Goal: Browse casually: Explore the website without a specific task or goal

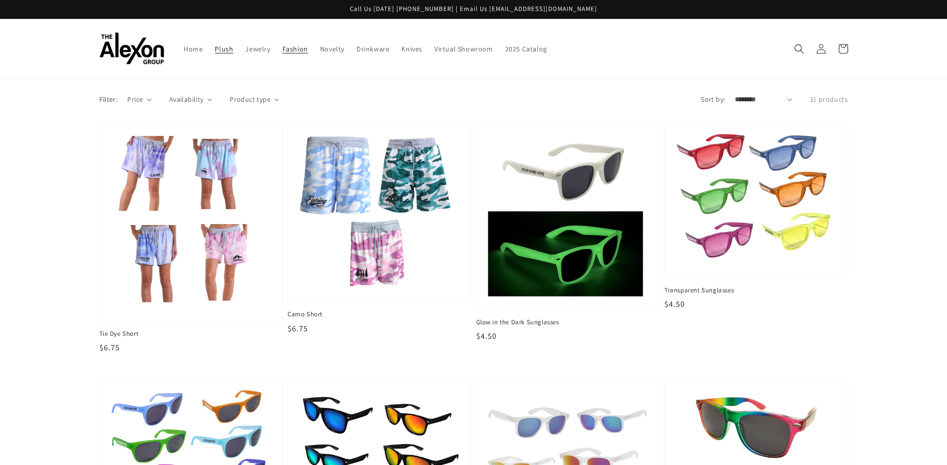
click at [226, 49] on span "Plush" at bounding box center [224, 48] width 18 height 9
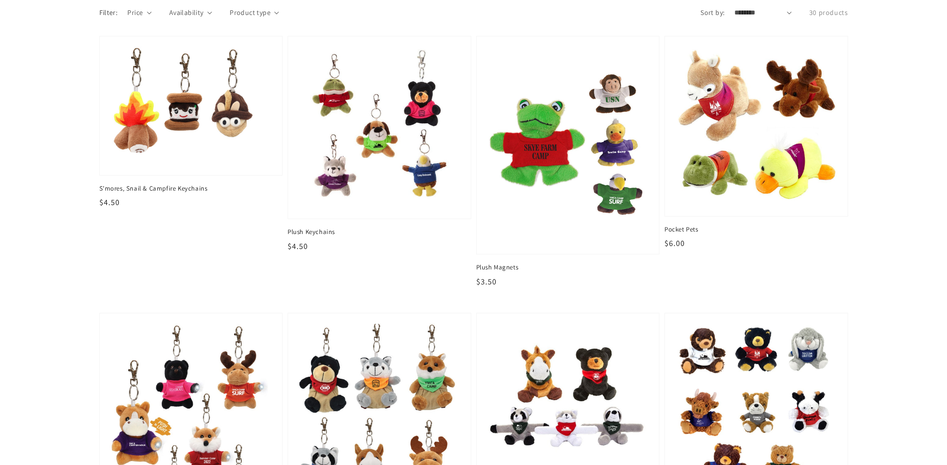
scroll to position [200, 0]
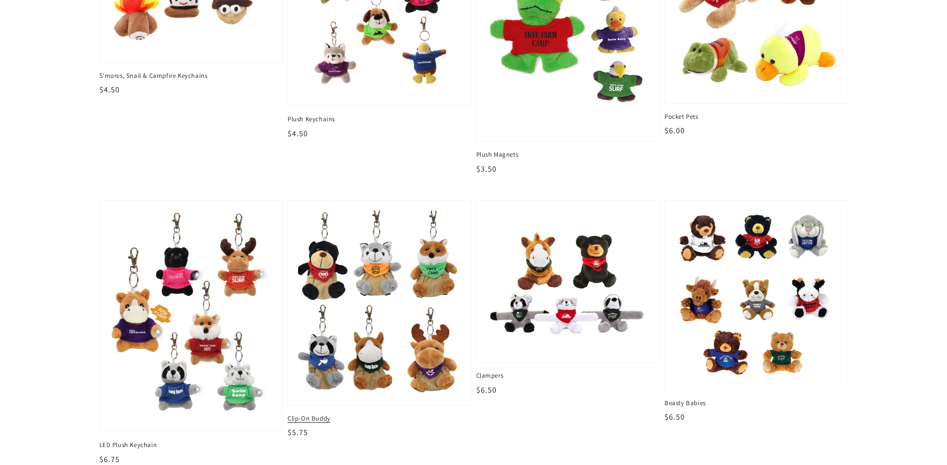
click at [322, 421] on span "Clip-On Buddy" at bounding box center [379, 418] width 184 height 9
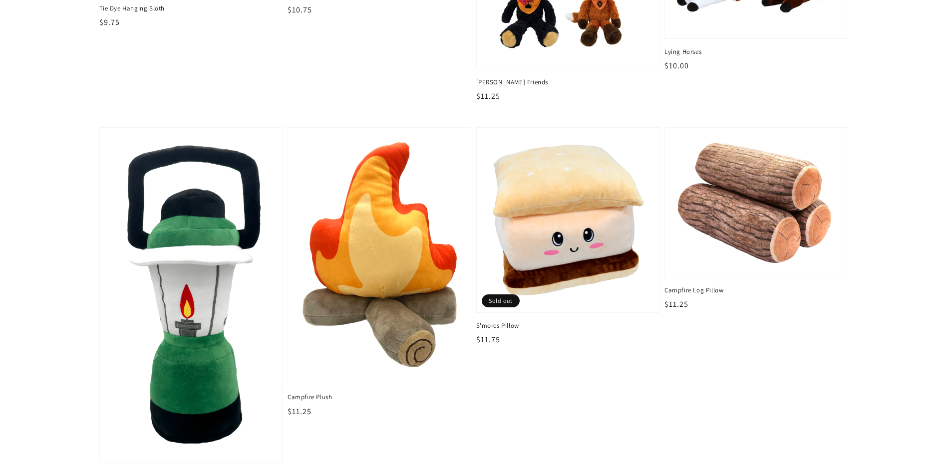
scroll to position [1397, 0]
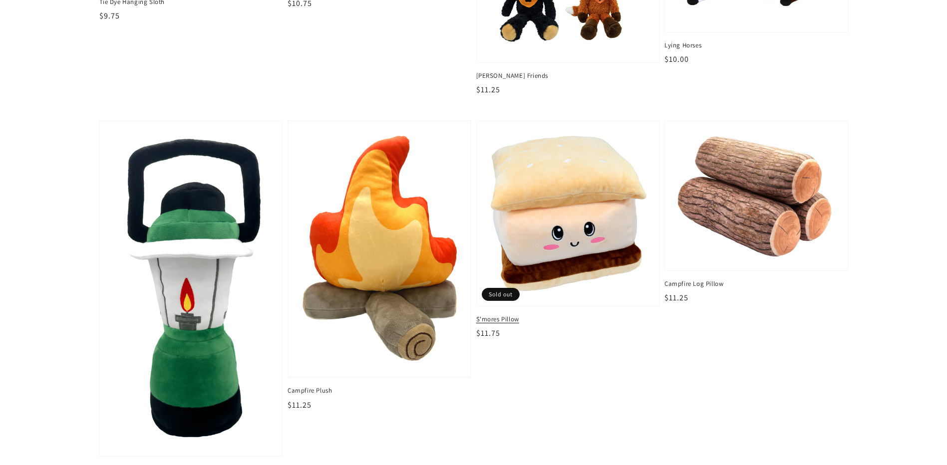
click at [499, 318] on span "S'mores Pillow" at bounding box center [568, 319] width 184 height 9
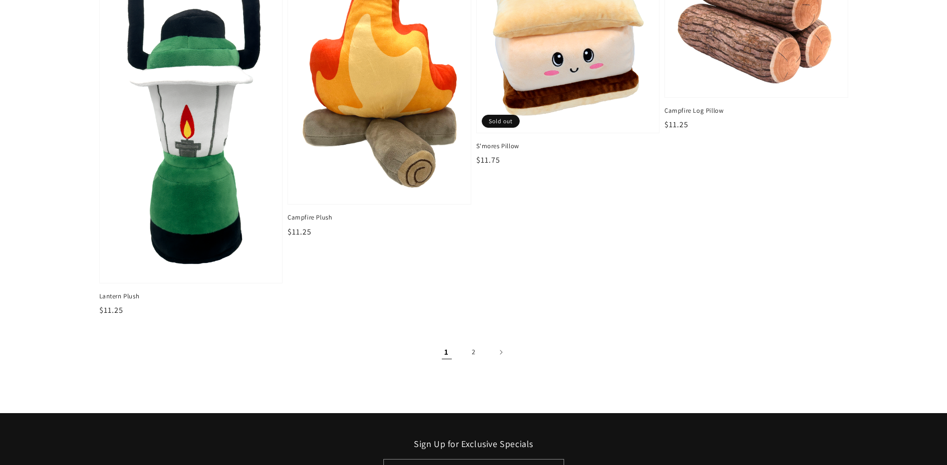
scroll to position [1597, 0]
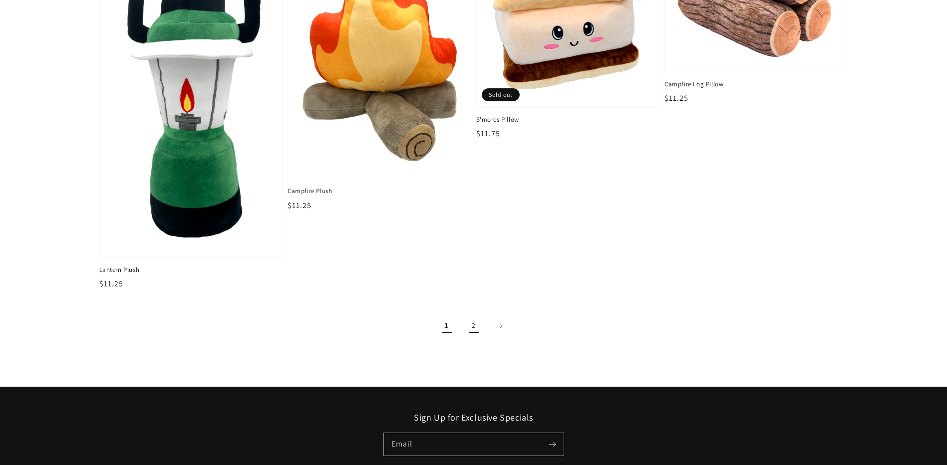
click at [475, 325] on link "2" at bounding box center [474, 326] width 22 height 22
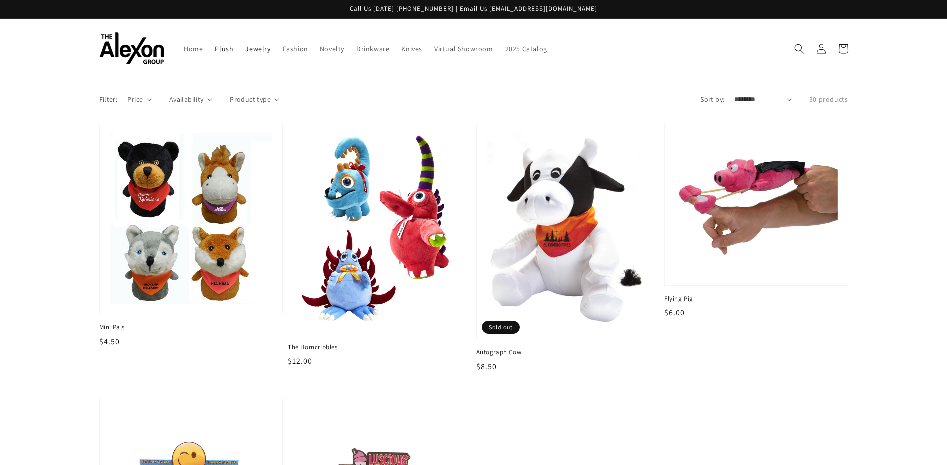
click at [262, 53] on span "Jewelry" at bounding box center [257, 48] width 25 height 9
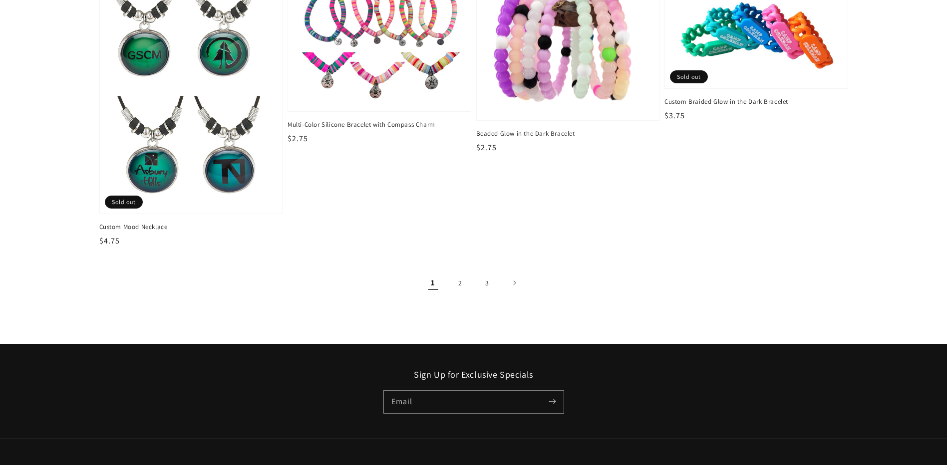
scroll to position [1647, 0]
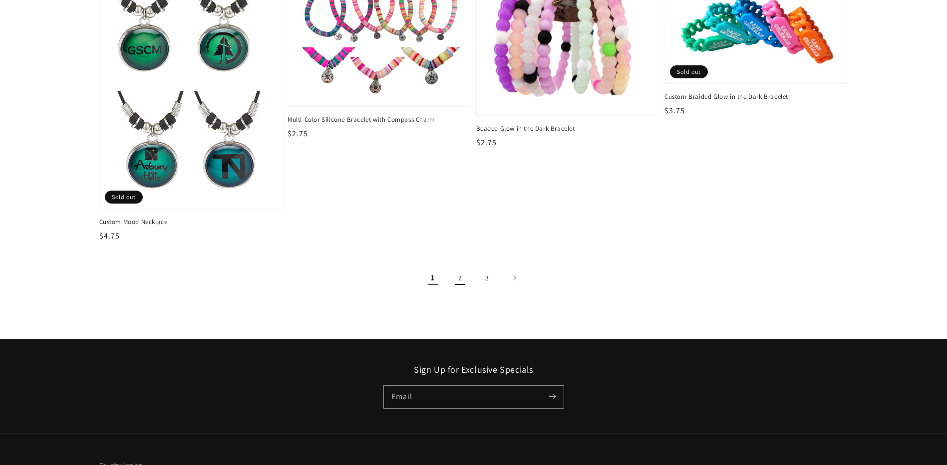
click at [460, 279] on link "2" at bounding box center [460, 278] width 22 height 22
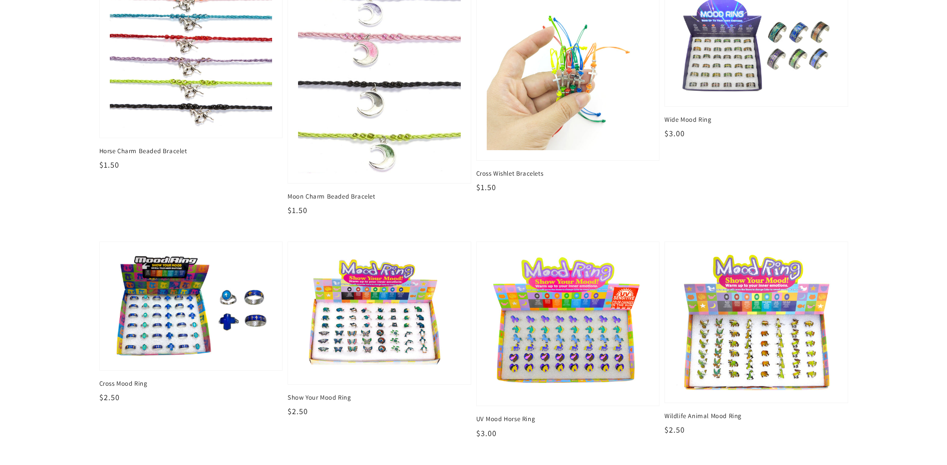
scroll to position [1647, 0]
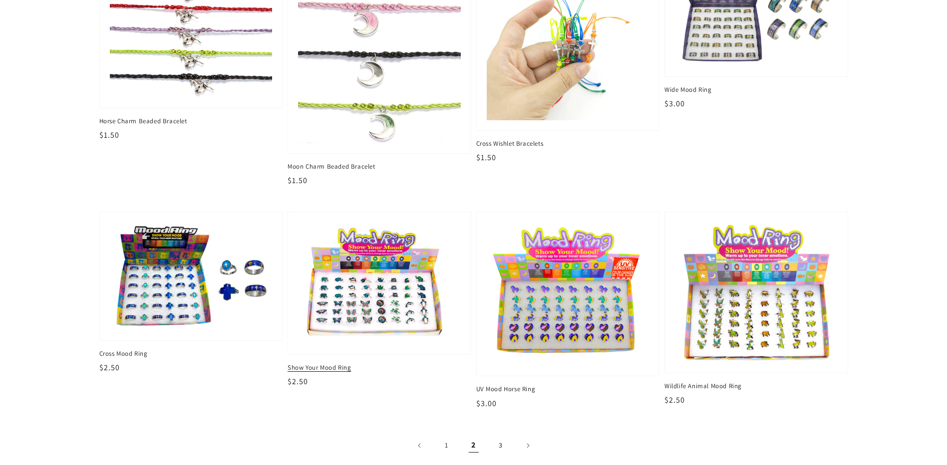
click at [321, 368] on span "Show Your Mood Ring" at bounding box center [379, 367] width 184 height 9
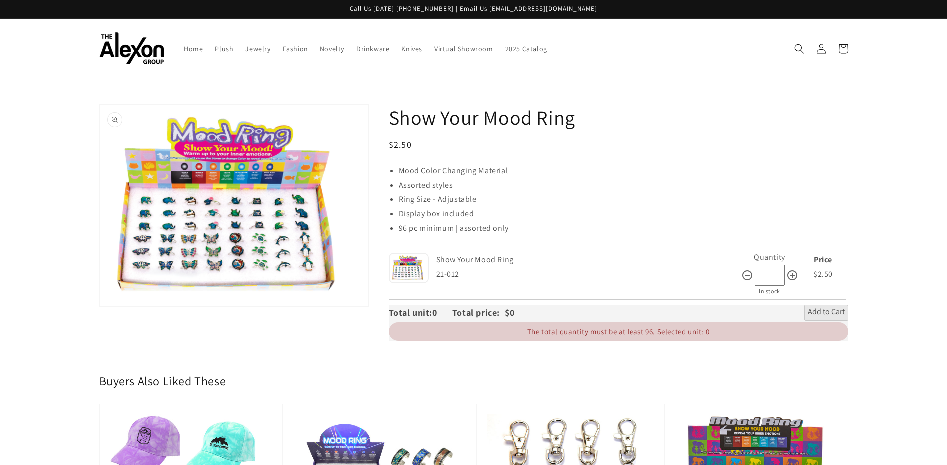
click at [266, 246] on button "Open media 1 in gallery view" at bounding box center [234, 206] width 268 height 202
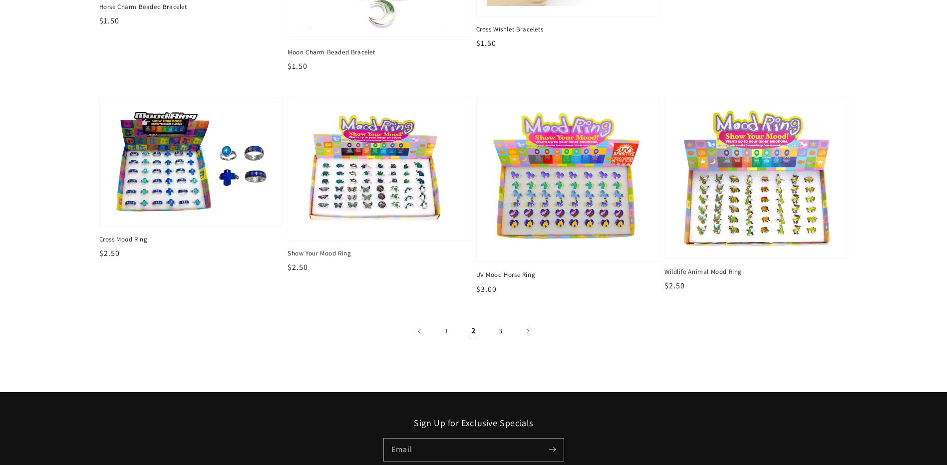
scroll to position [1846, 0]
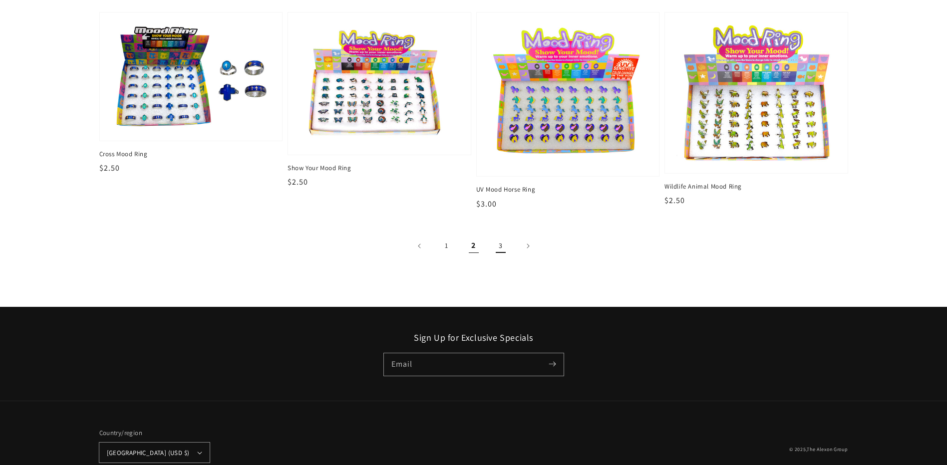
click at [498, 243] on link "3" at bounding box center [501, 246] width 22 height 22
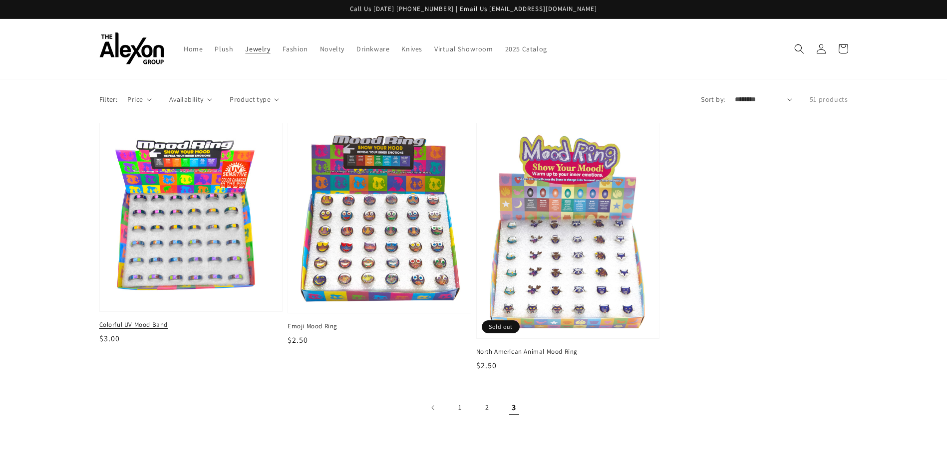
click at [191, 246] on img at bounding box center [190, 217] width 167 height 173
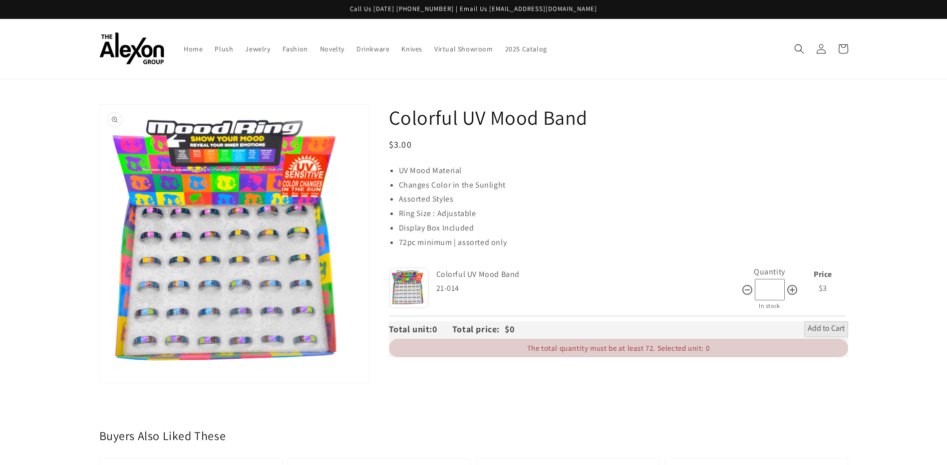
click at [231, 249] on button "Open media 1 in gallery view" at bounding box center [234, 244] width 268 height 278
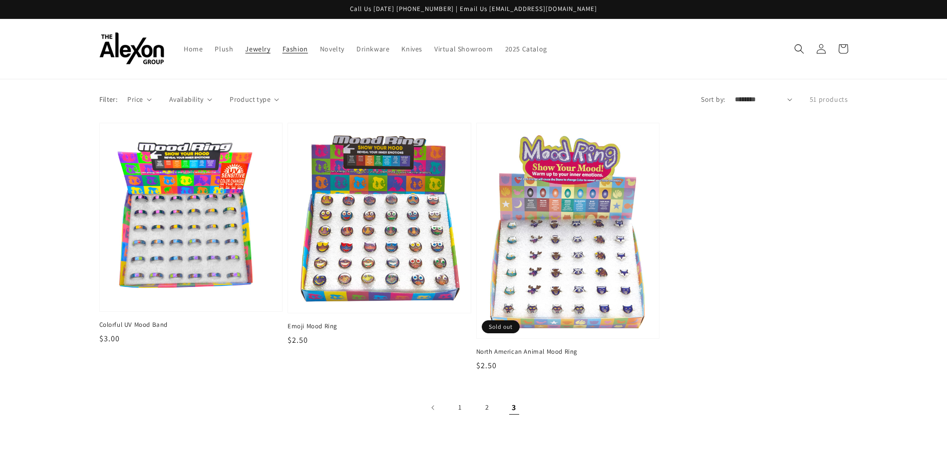
click at [297, 52] on span "Fashion" at bounding box center [294, 48] width 25 height 9
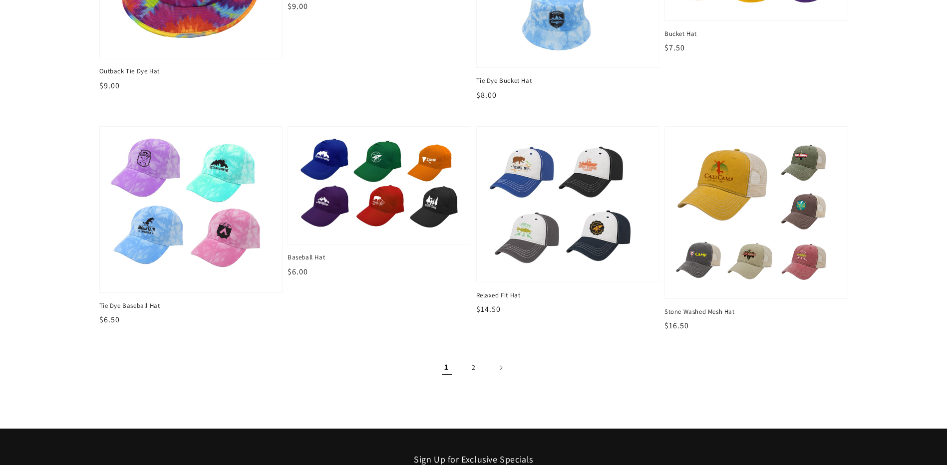
scroll to position [1298, 0]
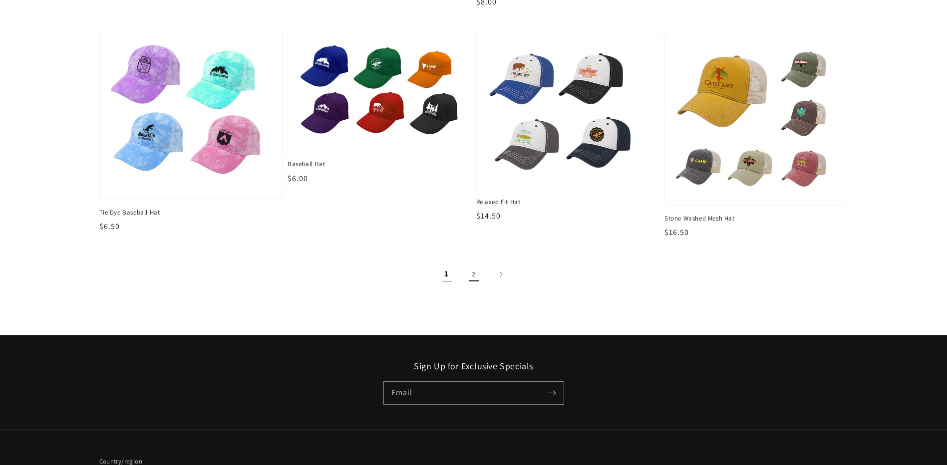
click at [472, 271] on link "2" at bounding box center [474, 274] width 22 height 22
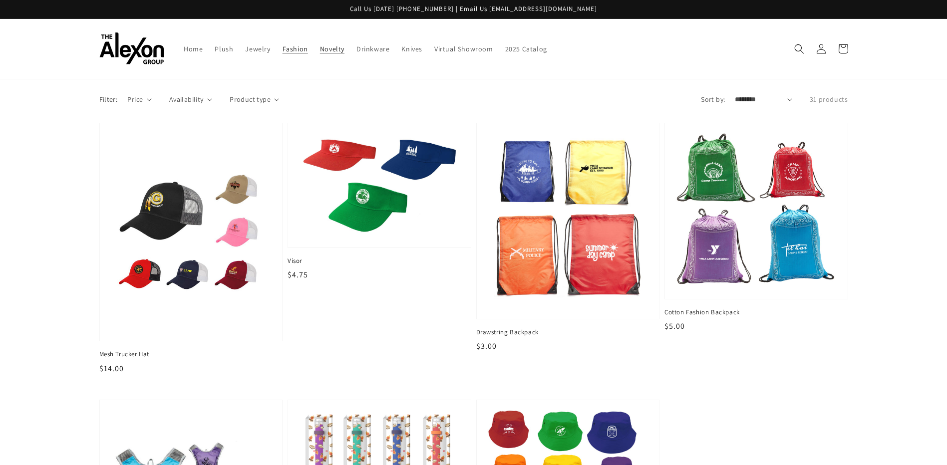
click at [329, 47] on span "Novelty" at bounding box center [332, 48] width 24 height 9
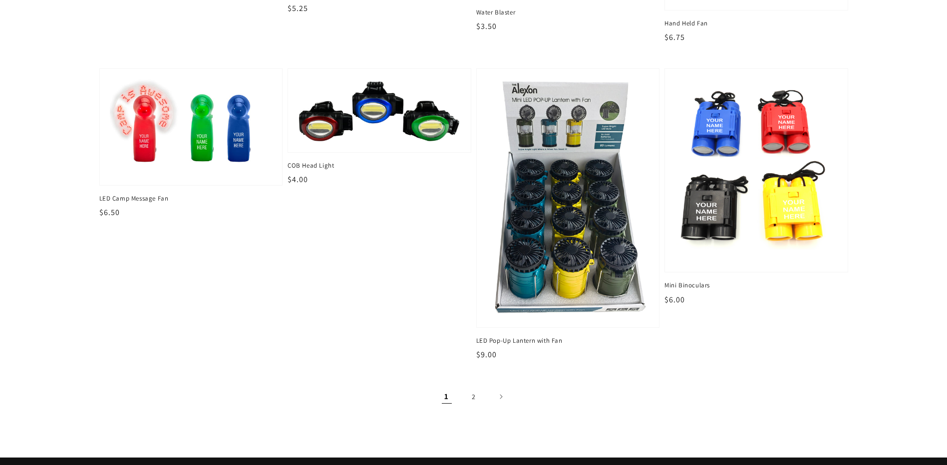
scroll to position [1447, 0]
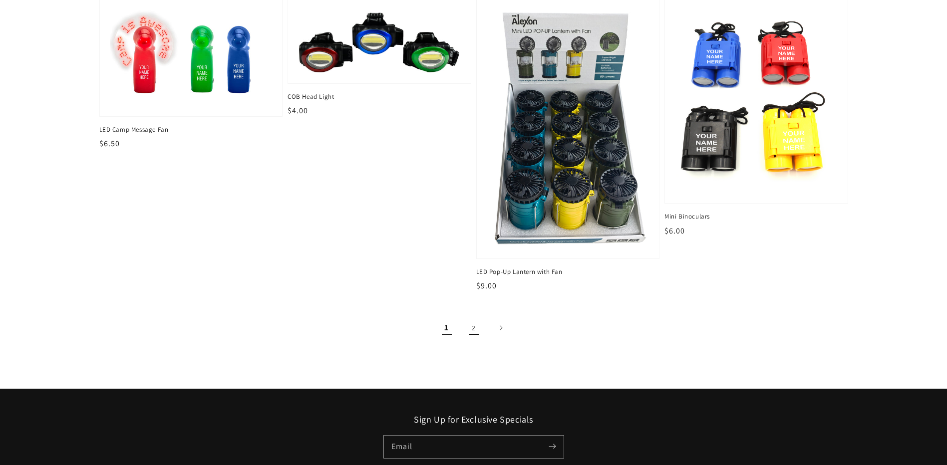
click at [475, 326] on link "2" at bounding box center [474, 328] width 22 height 22
